Goal: Find specific page/section: Find specific page/section

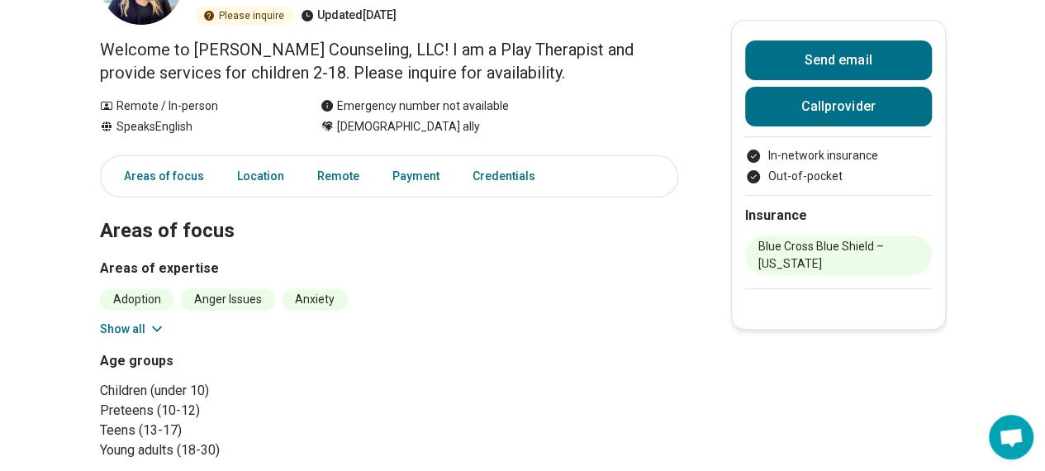
scroll to position [180, 0]
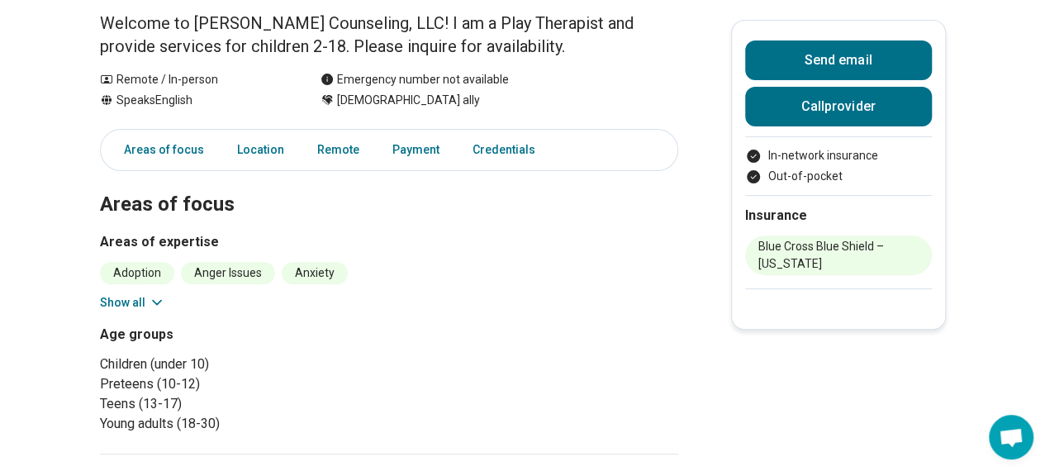
click at [165, 300] on icon at bounding box center [157, 302] width 17 height 17
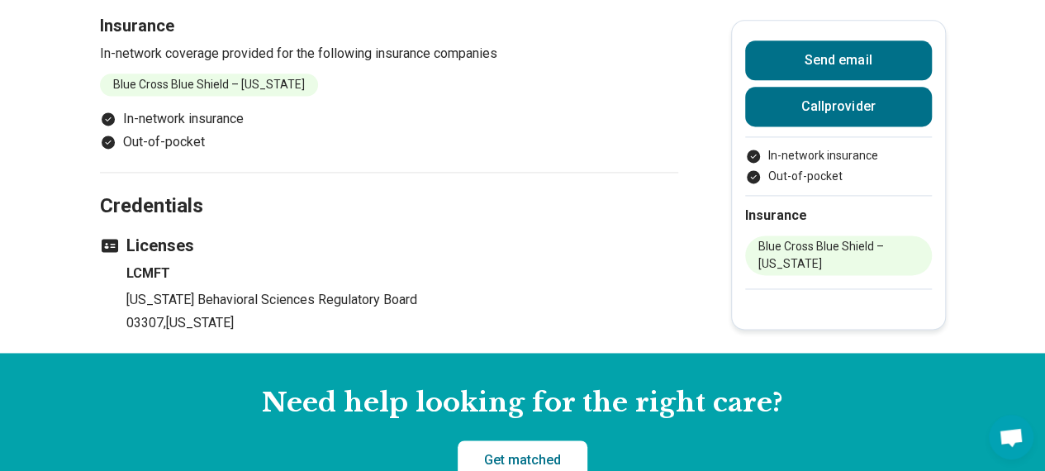
scroll to position [1091, 0]
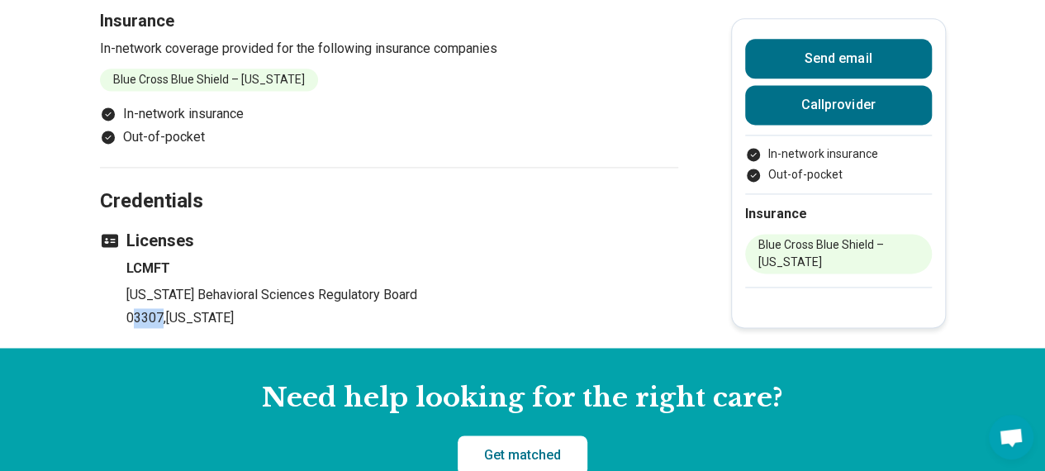
drag, startPoint x: 165, startPoint y: 273, endPoint x: 137, endPoint y: 267, distance: 28.8
click at [137, 308] on p "03307 , [US_STATE]" at bounding box center [402, 318] width 552 height 20
click at [136, 308] on p "03307 , [US_STATE]" at bounding box center [402, 318] width 552 height 20
click at [137, 308] on p "03307 , [US_STATE]" at bounding box center [402, 318] width 552 height 20
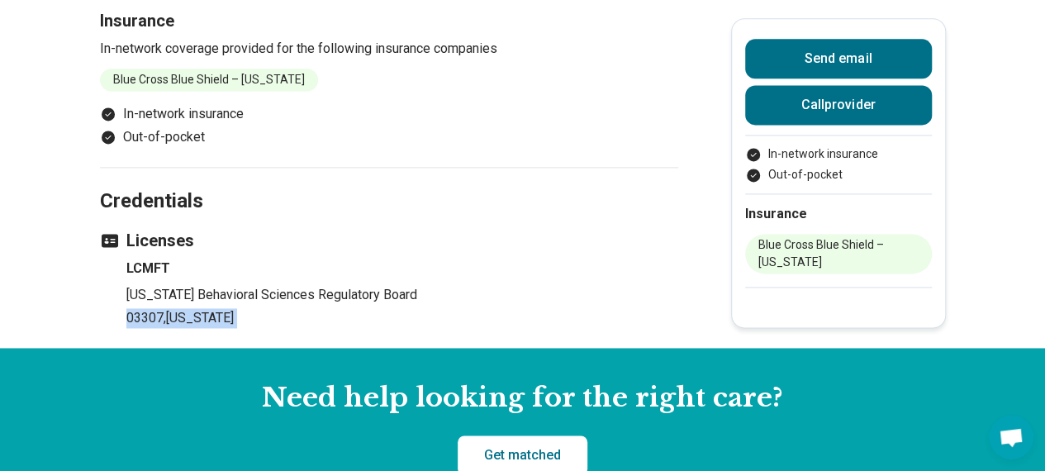
click at [159, 308] on p "03307 , [US_STATE]" at bounding box center [402, 318] width 552 height 20
click at [164, 308] on p "03307 , [US_STATE]" at bounding box center [402, 318] width 552 height 20
drag, startPoint x: 166, startPoint y: 275, endPoint x: 126, endPoint y: 268, distance: 40.2
click at [126, 268] on ul "LCMFT [US_STATE] Behavioral Sciences Regulatory Board 03307 , [US_STATE]" at bounding box center [389, 292] width 578 height 69
copy p "03307"
